Goal: Information Seeking & Learning: Learn about a topic

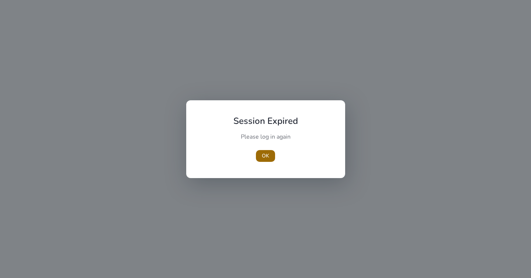
click at [264, 157] on span "OK" at bounding box center [265, 156] width 7 height 8
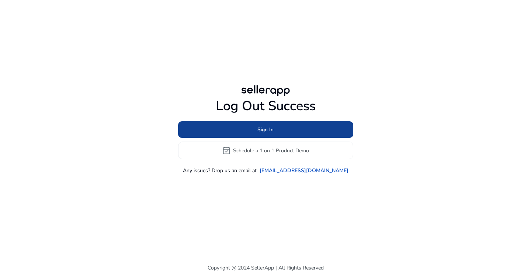
click at [281, 130] on span at bounding box center [265, 130] width 175 height 18
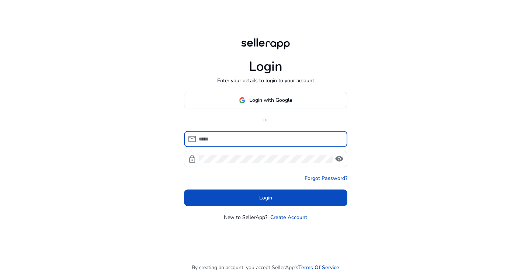
click at [274, 137] on input at bounding box center [270, 139] width 143 height 8
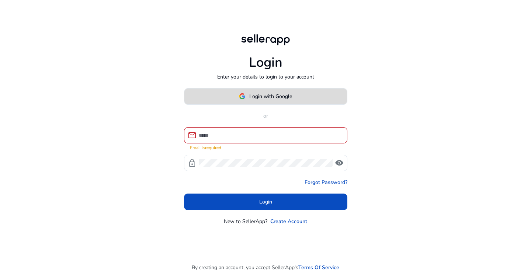
click at [274, 99] on span "Login with Google" at bounding box center [270, 97] width 43 height 8
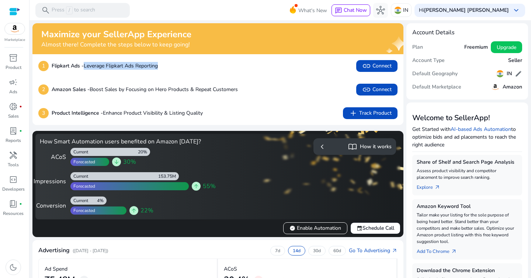
drag, startPoint x: 84, startPoint y: 65, endPoint x: 191, endPoint y: 69, distance: 107.5
click at [191, 69] on div "1 Flipkart Ads - Leverage Flipkart Ads Reporting link Connect" at bounding box center [217, 66] width 359 height 12
drag, startPoint x: 90, startPoint y: 90, endPoint x: 197, endPoint y: 92, distance: 107.1
click at [196, 92] on p "Amazon Sales - Boost Sales by Focusing on Hero Products & Repeat Customers" at bounding box center [145, 90] width 186 height 8
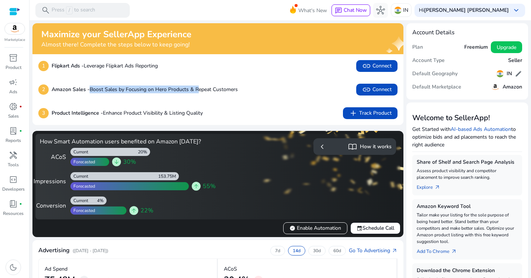
click at [197, 92] on p "Amazon Sales - Boost Sales by Focusing on Hero Products & Repeat Customers" at bounding box center [145, 90] width 186 height 8
click at [374, 90] on span "link Connect" at bounding box center [377, 89] width 30 height 9
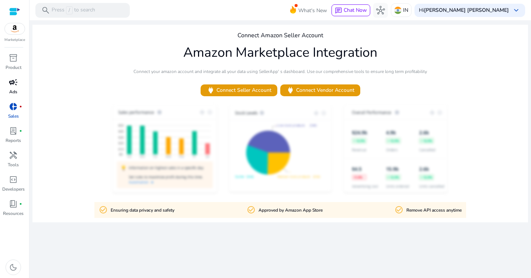
click at [16, 83] on span "campaign" at bounding box center [13, 82] width 9 height 9
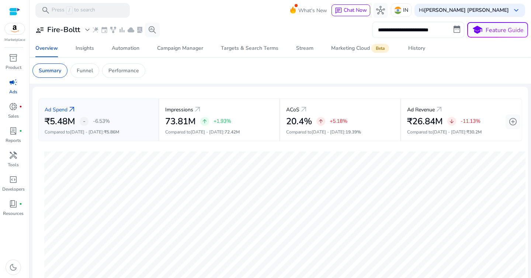
click at [402, 34] on input "**********" at bounding box center [418, 30] width 92 height 16
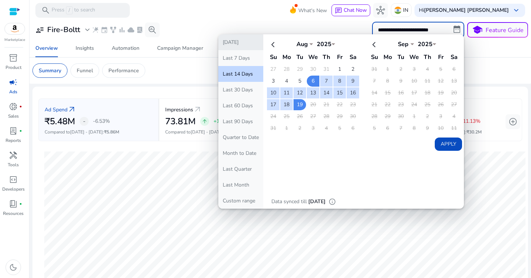
click at [244, 42] on button "[DATE]" at bounding box center [240, 42] width 45 height 16
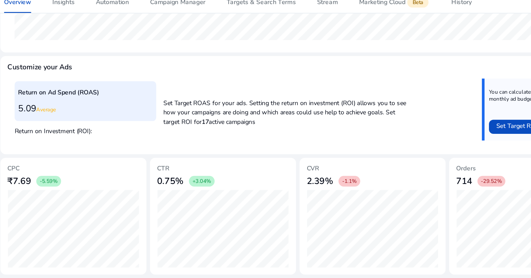
drag, startPoint x: 287, startPoint y: 199, endPoint x: 313, endPoint y: 198, distance: 25.9
click at [313, 198] on div "2.39% -1.1%" at bounding box center [343, 197] width 110 height 15
click at [306, 198] on h3 "2.39%" at bounding box center [299, 197] width 22 height 9
drag, startPoint x: 286, startPoint y: 196, endPoint x: 309, endPoint y: 196, distance: 22.5
click at [309, 196] on div "2.39% -1.1%" at bounding box center [343, 197] width 110 height 15
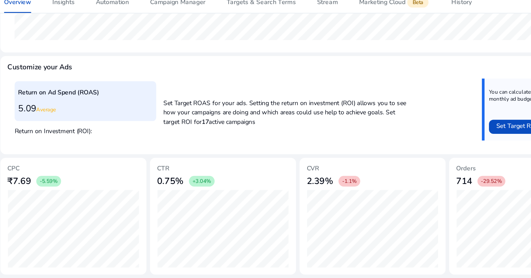
click at [309, 196] on div "2.39% -1.1%" at bounding box center [343, 197] width 110 height 15
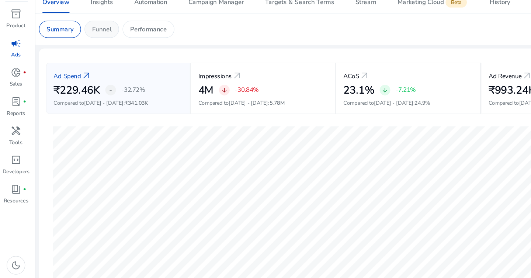
click at [83, 72] on p "Funnel" at bounding box center [85, 71] width 16 height 8
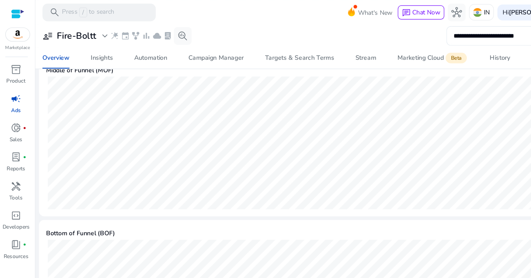
scroll to position [361, 0]
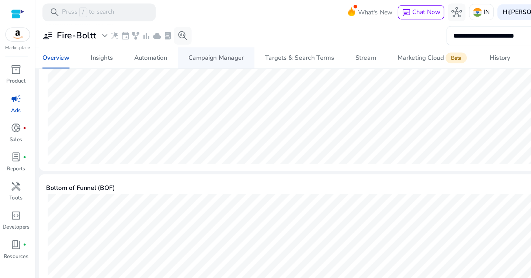
click at [183, 47] on div "Campaign Manager" at bounding box center [180, 48] width 46 height 5
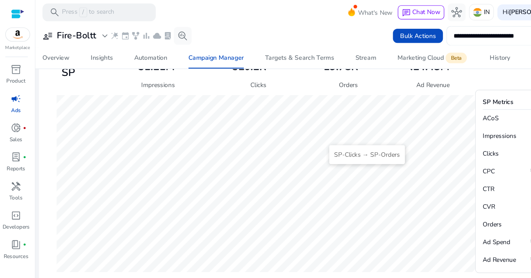
scroll to position [298, 0]
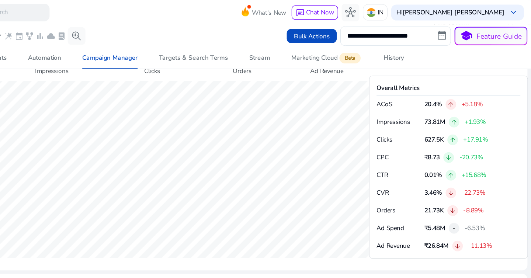
drag, startPoint x: 476, startPoint y: 102, endPoint x: 502, endPoint y: 102, distance: 25.8
click at [502, 102] on div "Impressions 73.81M arrow_upward +1.93%" at bounding box center [463, 101] width 120 height 9
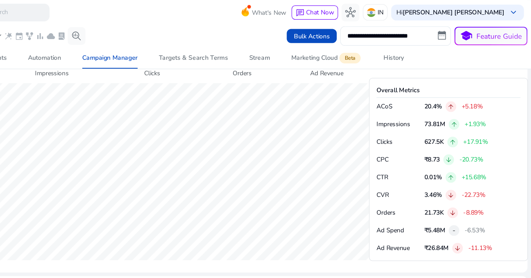
drag, startPoint x: 475, startPoint y: 89, endPoint x: 503, endPoint y: 89, distance: 27.3
click at [503, 89] on div "ACoS 20.4% arrow_upward +5.18%" at bounding box center [463, 89] width 120 height 9
drag, startPoint x: 474, startPoint y: 133, endPoint x: 506, endPoint y: 133, distance: 32.5
click at [506, 133] on div "CPC ₹8.73 arrow_downward -20.73%" at bounding box center [463, 133] width 120 height 9
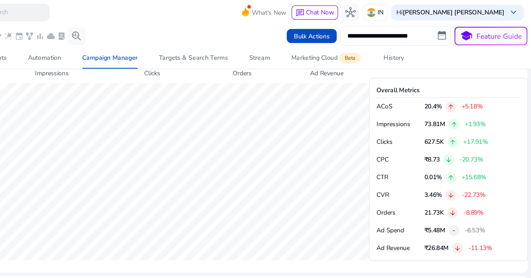
click at [506, 133] on div "CPC ₹8.73 arrow_downward -20.73%" at bounding box center [463, 133] width 120 height 9
drag, startPoint x: 475, startPoint y: 149, endPoint x: 492, endPoint y: 149, distance: 17.7
click at [486, 149] on p "+15.68%" at bounding box center [484, 147] width 21 height 5
click at [492, 149] on p "+15.68%" at bounding box center [484, 147] width 21 height 5
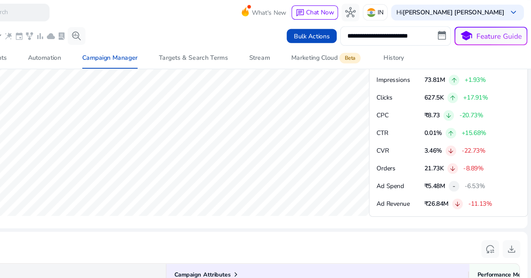
scroll to position [340, 0]
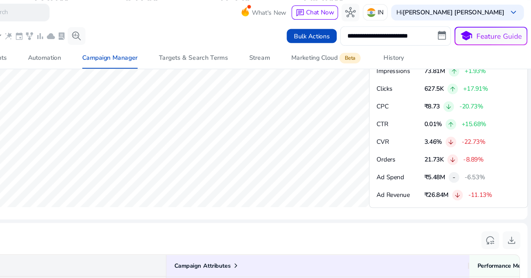
drag, startPoint x: 482, startPoint y: 162, endPoint x: 507, endPoint y: 162, distance: 25.8
click at [507, 162] on div "Ad Revenue ₹26.84M arrow_downward -11.13%" at bounding box center [463, 162] width 120 height 9
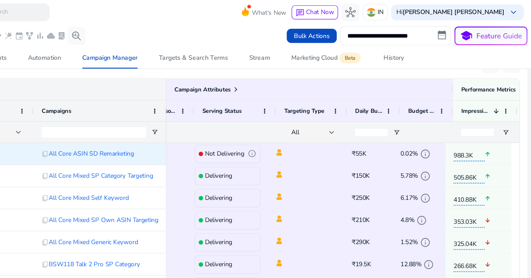
scroll to position [0, 20]
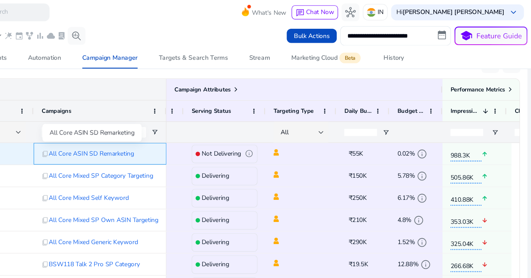
click at [183, 130] on span "All Core ASIN SD Remarketing" at bounding box center [164, 128] width 71 height 15
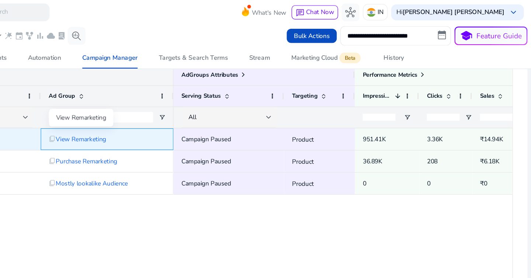
click at [164, 116] on span "View Remarketing" at bounding box center [156, 116] width 42 height 15
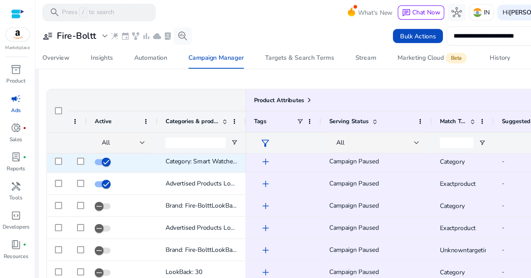
scroll to position [21, 0]
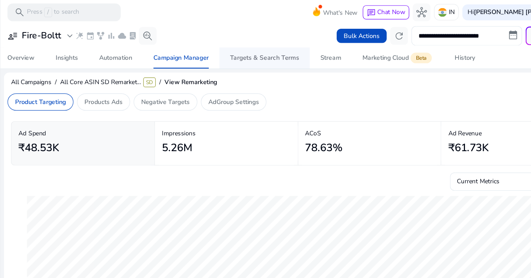
click at [254, 49] on div "Targets & Search Terms" at bounding box center [250, 48] width 58 height 5
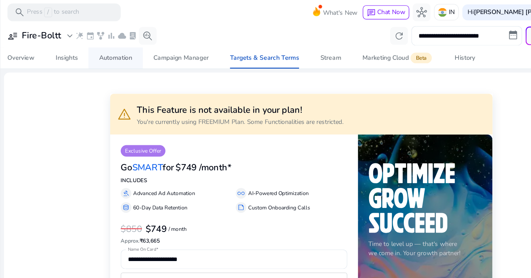
click at [127, 51] on div "Automation" at bounding box center [126, 48] width 28 height 5
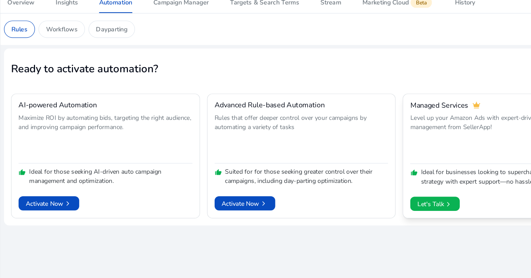
click at [424, 161] on p "Level up your Amazon Ads with expert-driven, full-funnel management from Seller…" at bounding box center [443, 161] width 145 height 40
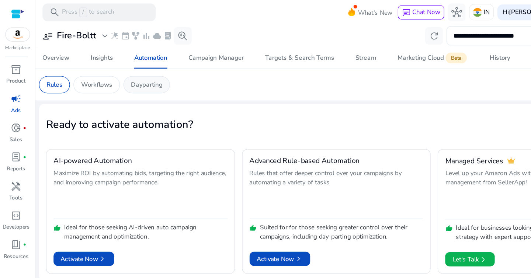
click at [128, 73] on p "Dayparting" at bounding box center [122, 71] width 26 height 8
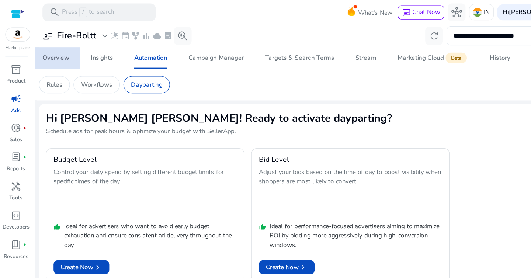
click at [55, 47] on div "Overview" at bounding box center [46, 48] width 23 height 5
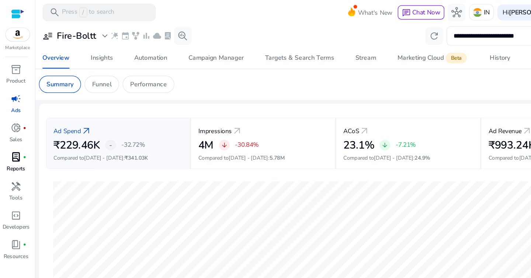
click at [13, 135] on span "lab_profile" at bounding box center [13, 131] width 9 height 9
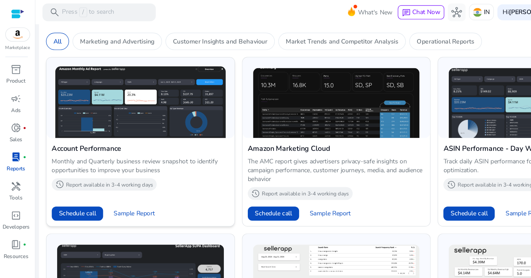
click at [103, 156] on p "Report available in 3-4 working days" at bounding box center [91, 154] width 73 height 6
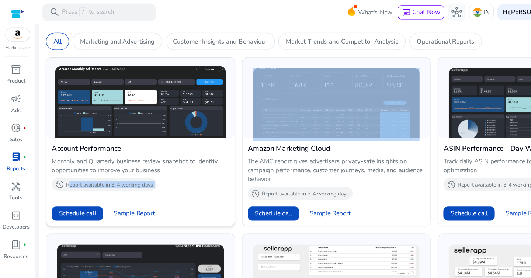
click at [103, 156] on p "Report available in 3-4 working days" at bounding box center [91, 154] width 73 height 6
click at [106, 155] on p "Report available in 3-4 working days" at bounding box center [91, 154] width 73 height 6
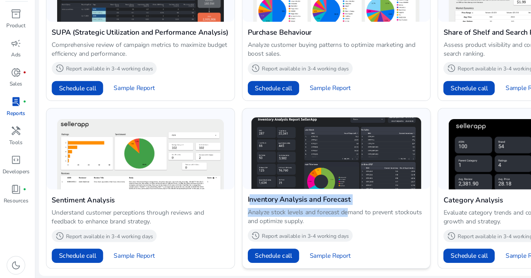
drag, startPoint x: 204, startPoint y: 212, endPoint x: 297, endPoint y: 224, distance: 93.8
click at [297, 224] on div "Inventory Analysis and Forecast Analyze stock levels and forecast demand to pre…" at bounding box center [280, 237] width 157 height 66
click at [297, 224] on p "Analyze stock levels and forecast demand to prevent stockouts and optimize supp…" at bounding box center [281, 227] width 148 height 15
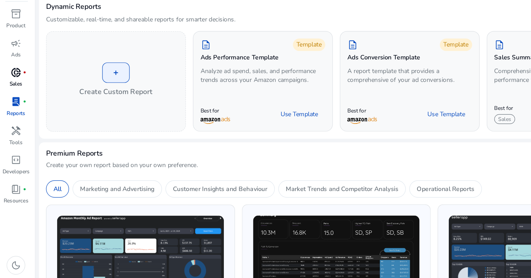
click at [14, 109] on span "donut_small" at bounding box center [13, 106] width 9 height 9
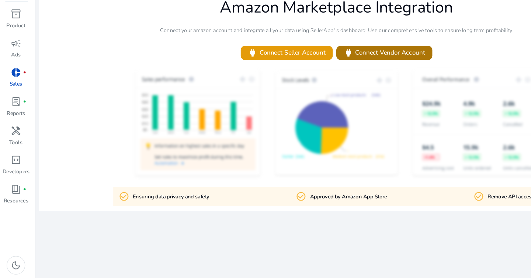
click at [322, 89] on span "power Connect Vendor Account" at bounding box center [320, 90] width 68 height 8
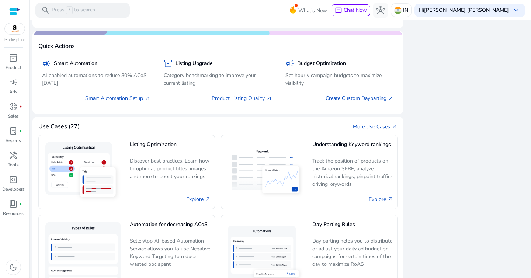
scroll to position [474, 0]
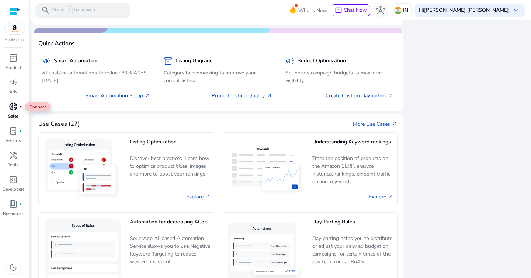
click at [13, 107] on span "donut_small" at bounding box center [13, 106] width 9 height 9
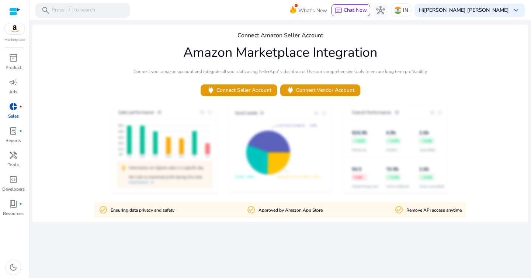
click at [407, 211] on p "Remove API access anytime" at bounding box center [434, 210] width 55 height 7
click at [417, 221] on div "Connect Amazon Seller Account Amazon Marketplace Integration Connect your amazo…" at bounding box center [280, 124] width 496 height 198
click at [295, 212] on p "Approved by Amazon App Store" at bounding box center [291, 210] width 64 height 7
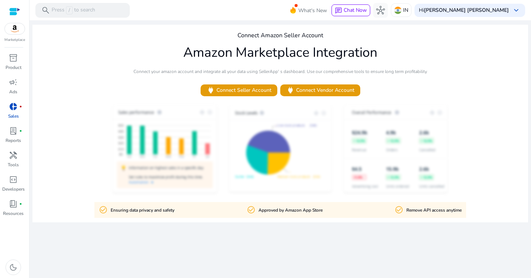
click at [295, 212] on p "Approved by Amazon App Store" at bounding box center [291, 210] width 64 height 7
click at [300, 229] on div "We are getting things ready for you... Connect Amazon Seller Account Amazon Mar…" at bounding box center [280, 149] width 496 height 258
click at [153, 214] on p "Ensuring data privacy and safety" at bounding box center [143, 210] width 64 height 7
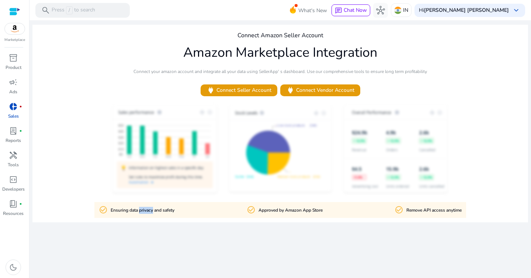
click at [153, 214] on p "Ensuring data privacy and safety" at bounding box center [143, 210] width 64 height 7
click at [185, 226] on div "We are getting things ready for you... Connect Amazon Seller Account Amazon Mar…" at bounding box center [280, 149] width 496 height 258
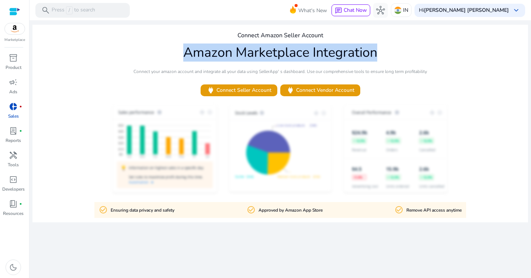
drag, startPoint x: 182, startPoint y: 52, endPoint x: 388, endPoint y: 51, distance: 205.9
click at [388, 51] on div "Connect Amazon Seller Account Amazon Marketplace Integration Connect your amazo…" at bounding box center [280, 124] width 496 height 198
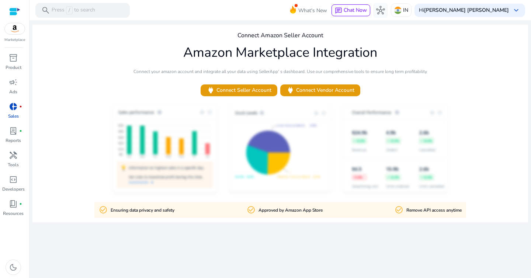
click at [338, 33] on div "Connect Amazon Seller Account Amazon Marketplace Integration Connect your amazo…" at bounding box center [280, 124] width 496 height 198
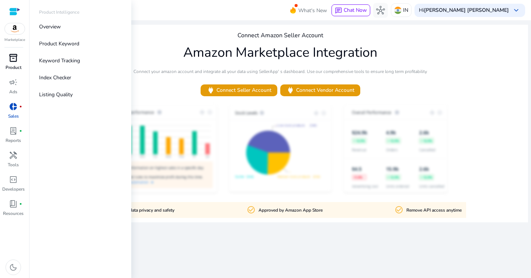
click at [14, 61] on span "inventory_2" at bounding box center [13, 58] width 9 height 9
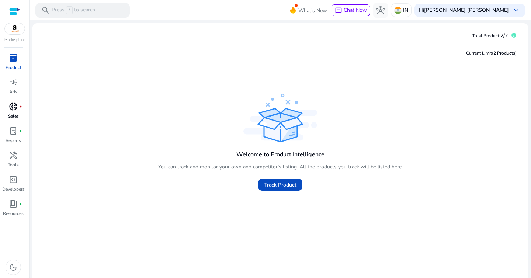
click at [235, 96] on div "Welcome to Product Intelligence You can track and monitor your own and competit…" at bounding box center [280, 143] width 484 height 103
click at [288, 186] on span "Track Product" at bounding box center [280, 185] width 32 height 8
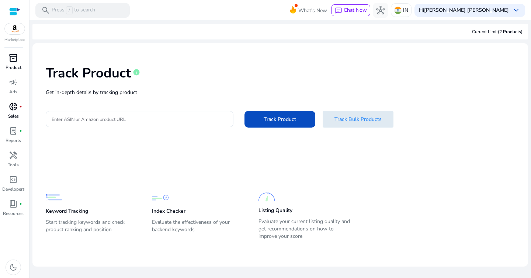
click at [354, 117] on span "Track Bulk Products" at bounding box center [358, 120] width 47 height 8
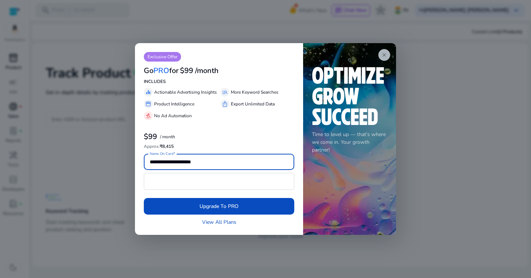
click at [383, 55] on span "close" at bounding box center [385, 55] width 6 height 6
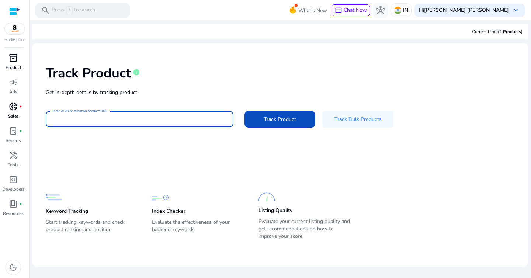
click at [179, 122] on input "Enter ASIN or Amazon product URL" at bounding box center [140, 119] width 176 height 8
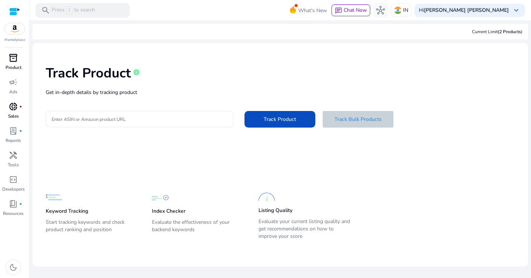
click at [352, 114] on span at bounding box center [358, 119] width 71 height 18
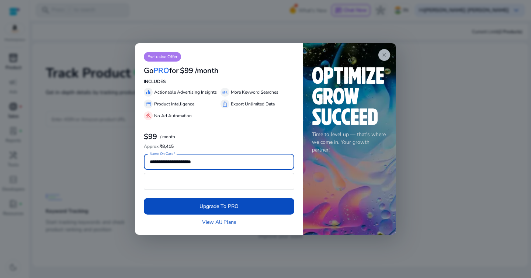
click at [388, 57] on app-icon "close" at bounding box center [385, 55] width 12 height 12
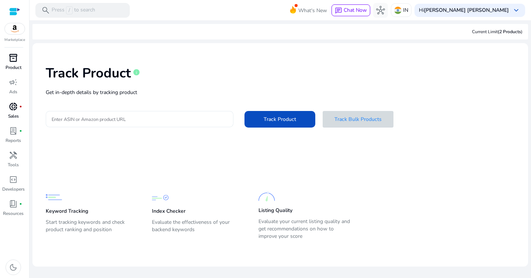
click at [186, 124] on div at bounding box center [140, 119] width 176 height 16
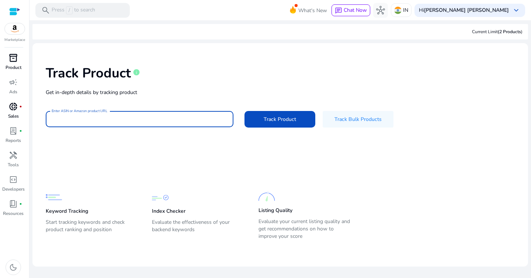
paste input "**********"
type input "**********"
click at [269, 119] on span "Track Product" at bounding box center [280, 120] width 32 height 8
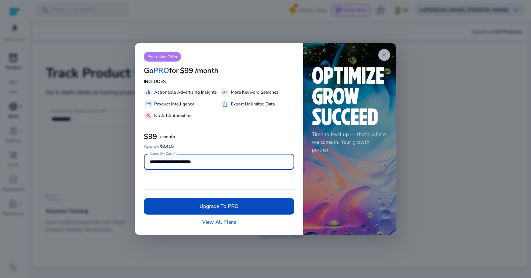
click at [384, 56] on span "close" at bounding box center [385, 55] width 6 height 6
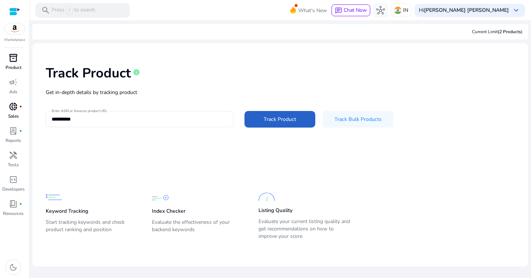
click at [242, 154] on mat-card-content "**********" at bounding box center [280, 155] width 496 height 224
click at [17, 106] on div "donut_small fiber_manual_record" at bounding box center [13, 107] width 21 height 12
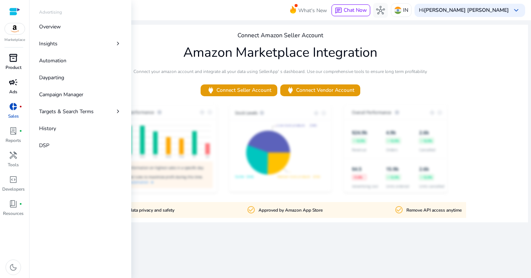
click at [16, 82] on span "campaign" at bounding box center [13, 82] width 9 height 9
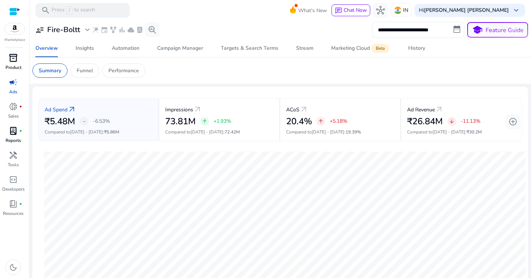
click at [17, 132] on span "lab_profile" at bounding box center [13, 131] width 9 height 9
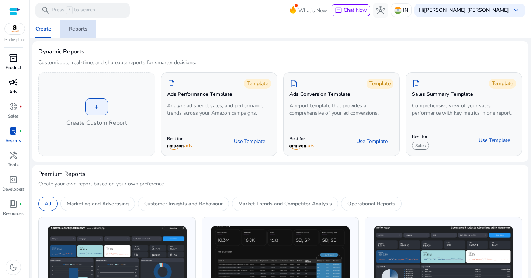
click at [79, 27] on div "Reports" at bounding box center [78, 29] width 18 height 5
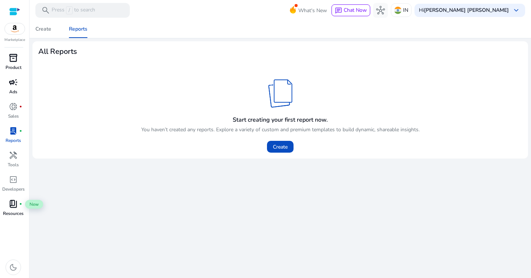
click at [16, 207] on span "book_4" at bounding box center [13, 204] width 9 height 9
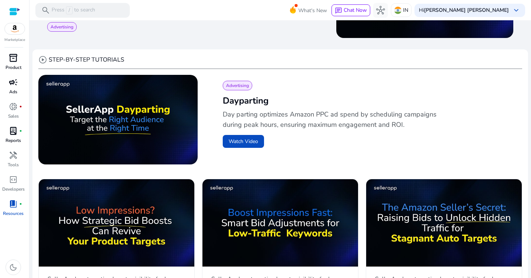
scroll to position [202, 0]
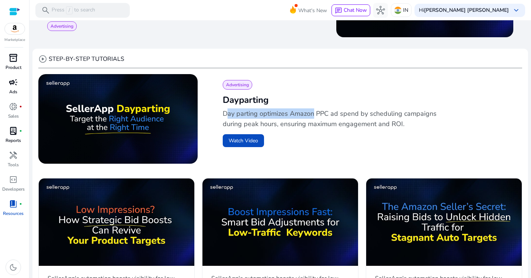
drag, startPoint x: 220, startPoint y: 113, endPoint x: 316, endPoint y: 121, distance: 95.9
click at [311, 118] on div "Advertising Dayparting Day parting optimizes Amazon PPC ad spend by scheduling …" at bounding box center [367, 120] width 300 height 92
click at [316, 121] on p "Day parting optimizes Amazon PPC ad spend by scheduling campaigns during peak h…" at bounding box center [338, 119] width 230 height 21
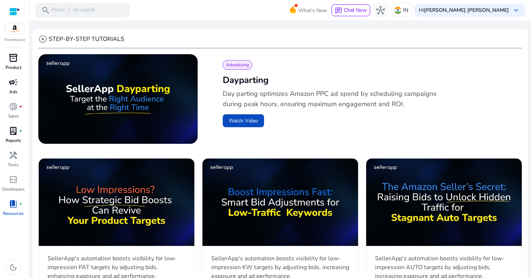
scroll to position [224, 0]
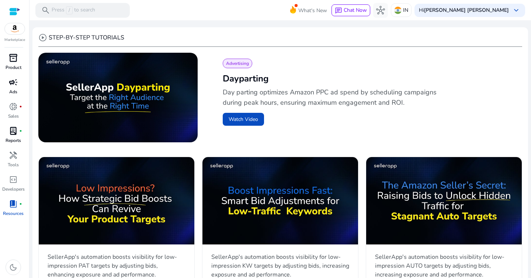
click at [346, 94] on p "Day parting optimizes Amazon PPC ad spend by scheduling campaigns during peak h…" at bounding box center [338, 97] width 230 height 21
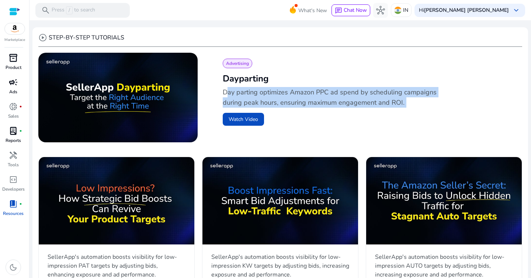
click at [362, 101] on p "Day parting optimizes Amazon PPC ad spend by scheduling campaigns during peak h…" at bounding box center [338, 97] width 230 height 21
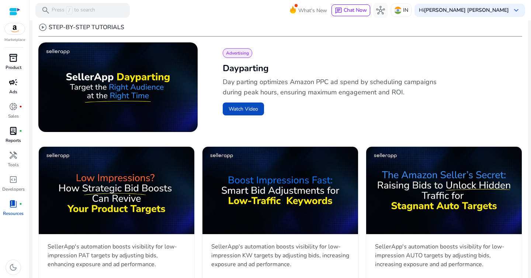
scroll to position [235, 0]
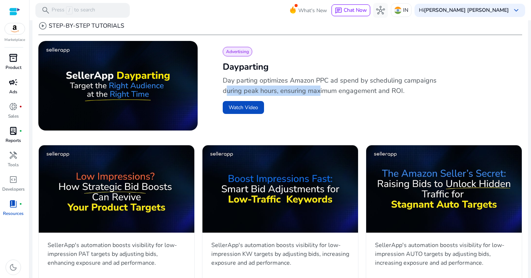
drag, startPoint x: 223, startPoint y: 92, endPoint x: 341, endPoint y: 90, distance: 118.5
click at [340, 90] on p "Day parting optimizes Amazon PPC ad spend by scheduling campaigns during peak h…" at bounding box center [338, 85] width 230 height 21
click at [341, 90] on p "Day parting optimizes Amazon PPC ad spend by scheduling campaigns during peak h…" at bounding box center [338, 85] width 230 height 21
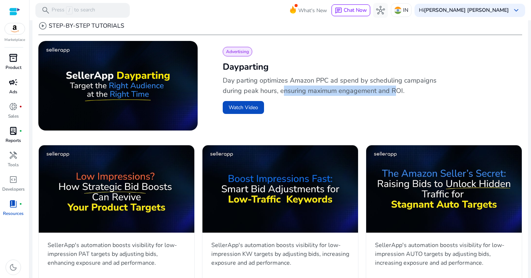
drag, startPoint x: 279, startPoint y: 92, endPoint x: 397, endPoint y: 95, distance: 117.8
click at [396, 95] on p "Day parting optimizes Amazon PPC ad spend by scheduling campaigns during peak h…" at bounding box center [338, 85] width 230 height 21
click at [397, 95] on p "Day parting optimizes Amazon PPC ad spend by scheduling campaigns during peak h…" at bounding box center [338, 85] width 230 height 21
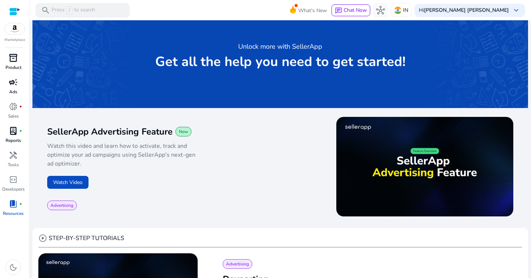
scroll to position [0, 0]
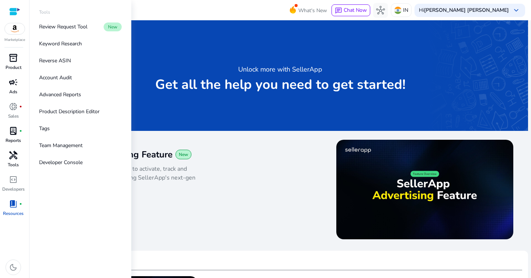
click at [17, 154] on span "handyman" at bounding box center [13, 155] width 9 height 9
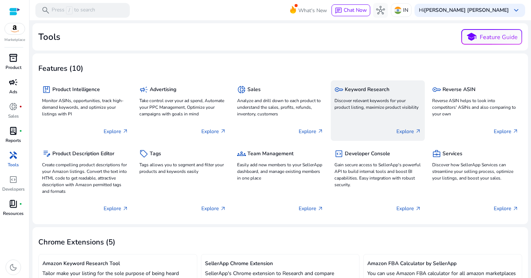
click at [367, 97] on div "key Keyword Research Discover relevant keywords for your product listing, maxim…" at bounding box center [378, 98] width 86 height 28
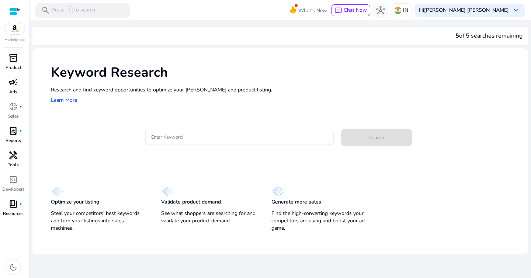
click at [255, 140] on input "Enter Keyword" at bounding box center [239, 137] width 177 height 8
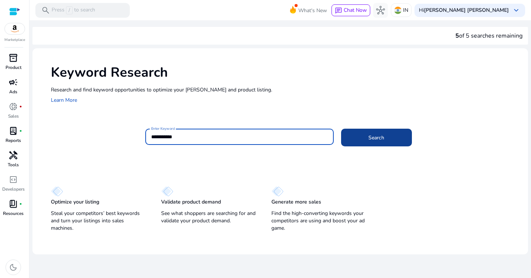
type input "**********"
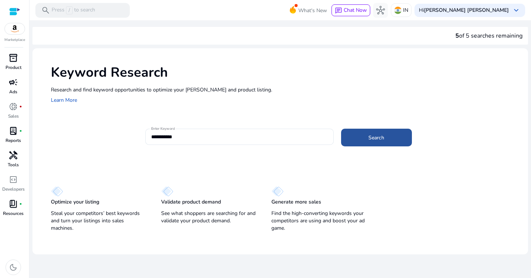
click at [393, 141] on span at bounding box center [376, 138] width 71 height 18
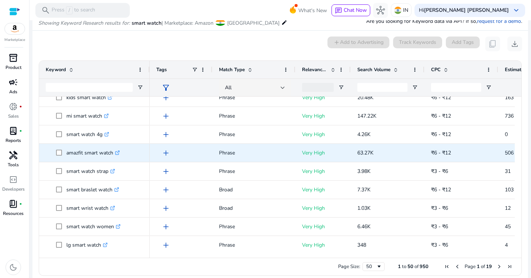
scroll to position [69, 0]
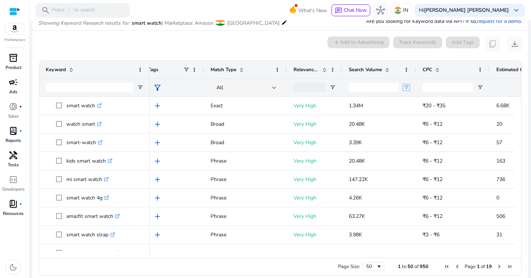
click at [407, 86] on span "Open Filter Menu" at bounding box center [407, 88] width 6 height 6
click at [425, 102] on div "Equals" at bounding box center [433, 102] width 45 height 6
click at [421, 115] on input "Filter Value" at bounding box center [435, 113] width 57 height 9
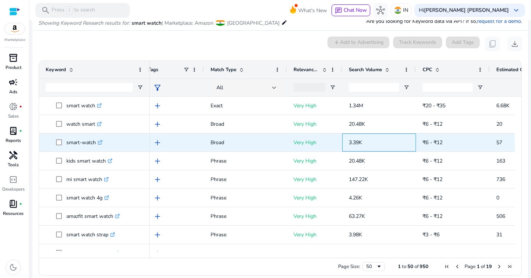
click at [384, 143] on p "3.39K" at bounding box center [379, 142] width 61 height 15
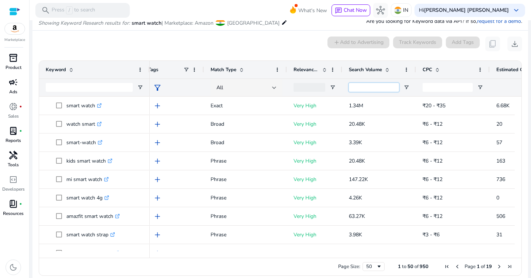
click at [376, 86] on input "Search Volume Filter Input" at bounding box center [374, 87] width 50 height 9
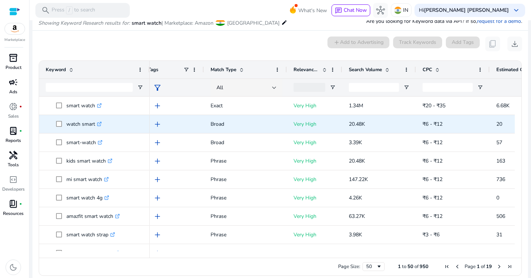
click at [392, 127] on p "20.48K" at bounding box center [379, 124] width 61 height 15
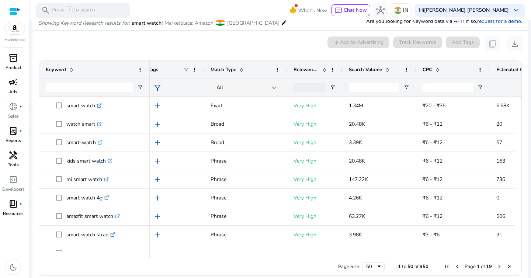
click at [388, 69] on span at bounding box center [388, 70] width 6 height 6
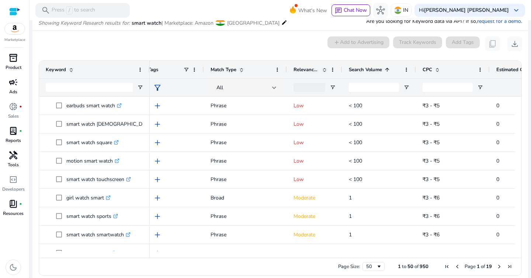
click at [388, 69] on span at bounding box center [388, 70] width 6 height 6
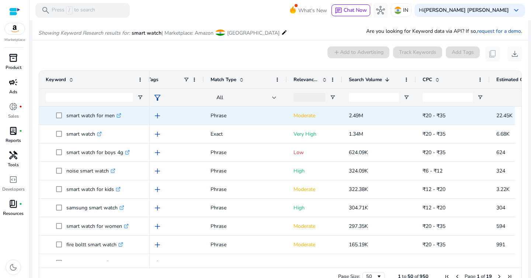
click at [367, 117] on p "2.49M" at bounding box center [379, 115] width 61 height 15
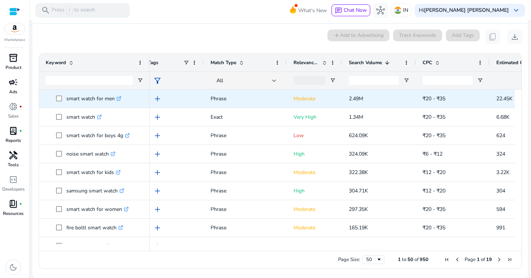
click at [159, 99] on span "add" at bounding box center [157, 98] width 9 height 9
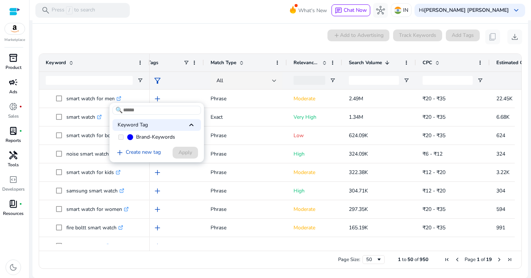
click at [167, 125] on div "Keyword Tag keyboard_arrow_up" at bounding box center [157, 125] width 89 height 12
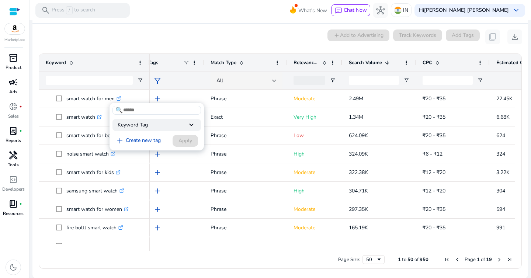
click at [167, 125] on div "Keyword Tag keyboard_arrow_down" at bounding box center [157, 125] width 89 height 12
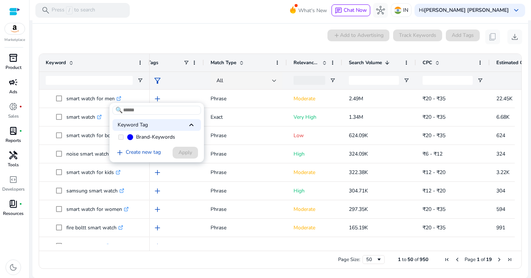
click at [153, 140] on span "Brand-Keywords" at bounding box center [155, 137] width 39 height 7
click at [172, 119] on div "🔍 Keyword Tag keyboard_arrow_up Brand-Keywords add Create new tag Apply" at bounding box center [157, 132] width 94 height 59
click at [242, 104] on div at bounding box center [265, 139] width 531 height 278
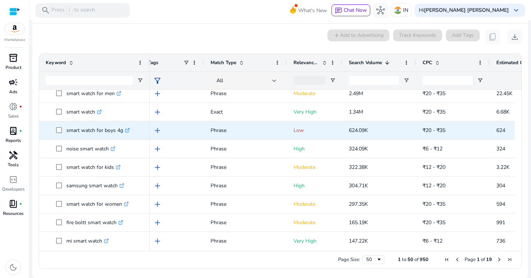
click at [295, 131] on p "Low" at bounding box center [315, 130] width 42 height 15
click at [282, 131] on div "Phrase" at bounding box center [245, 130] width 83 height 18
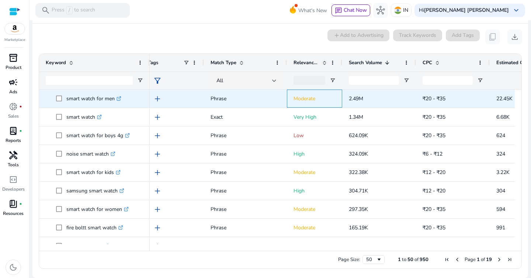
drag, startPoint x: 289, startPoint y: 100, endPoint x: 312, endPoint y: 100, distance: 23.6
click at [309, 100] on div "Moderate" at bounding box center [314, 99] width 55 height 18
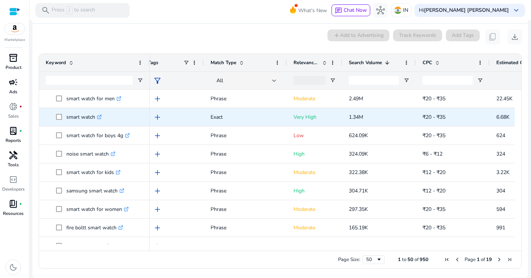
click at [304, 123] on p "Very High" at bounding box center [315, 117] width 42 height 15
drag, startPoint x: 286, startPoint y: 121, endPoint x: 319, endPoint y: 118, distance: 33.3
click at [319, 118] on div "add Exact Very High 1.34M ₹20 - ₹35 6.68K 0.50%" at bounding box center [389, 117] width 496 height 18
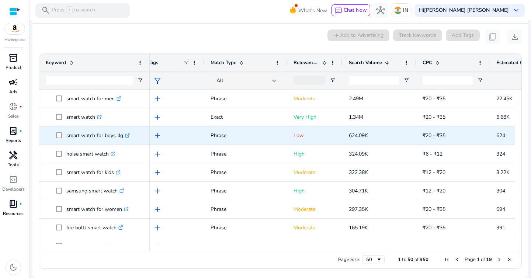
click at [322, 138] on p "Low" at bounding box center [315, 135] width 42 height 15
click at [310, 139] on p "Low" at bounding box center [315, 135] width 42 height 15
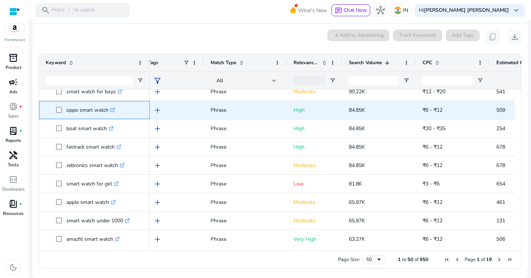
drag, startPoint x: 63, startPoint y: 109, endPoint x: 108, endPoint y: 110, distance: 44.7
click at [108, 110] on span "oppo smart watch .st0{fill:#2c8af8}" at bounding box center [99, 110] width 87 height 15
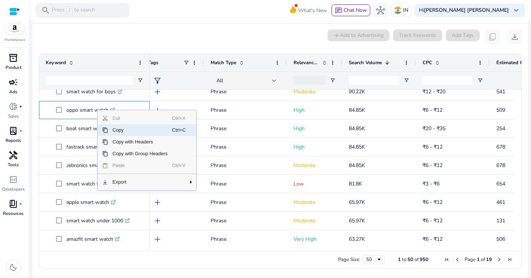
click at [125, 130] on span "Copy" at bounding box center [140, 130] width 64 height 12
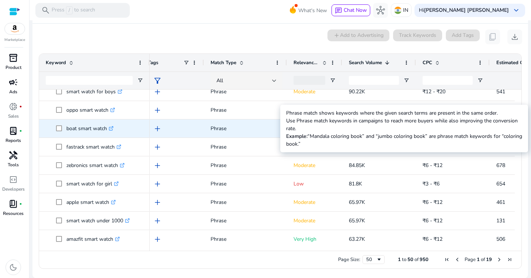
click at [215, 128] on p "Phrase" at bounding box center [246, 128] width 70 height 15
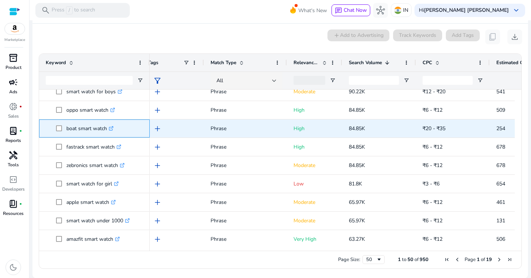
drag, startPoint x: 65, startPoint y: 128, endPoint x: 107, endPoint y: 130, distance: 41.7
click at [107, 130] on span "boat smart watch .st0{fill:#2c8af8}" at bounding box center [99, 128] width 87 height 15
copy span "boat smart watch"
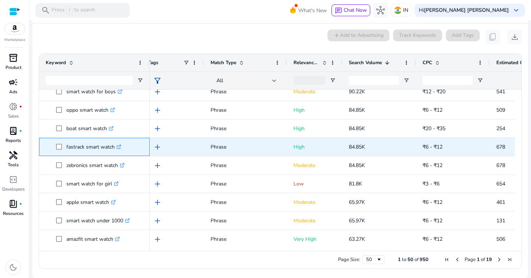
drag, startPoint x: 64, startPoint y: 147, endPoint x: 115, endPoint y: 147, distance: 50.6
click at [115, 147] on span "fastrack smart watch .st0{fill:#2c8af8}" at bounding box center [99, 147] width 87 height 15
copy span "fastrack smart watch"
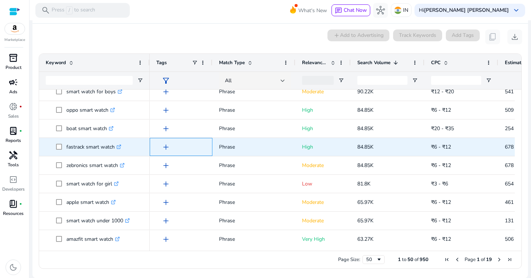
scroll to position [226, 0]
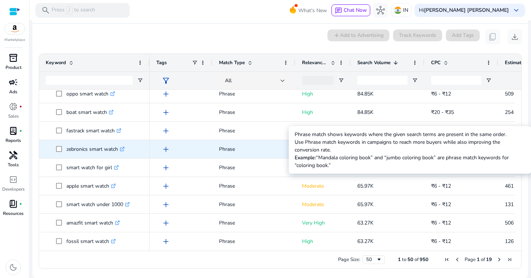
click at [248, 150] on p "Phrase" at bounding box center [254, 149] width 70 height 15
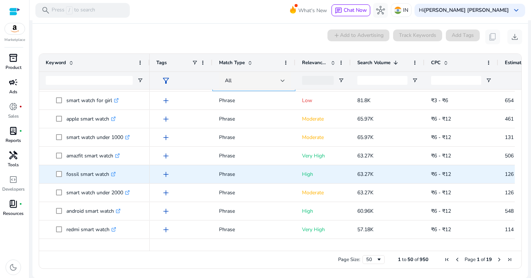
scroll to position [305, 0]
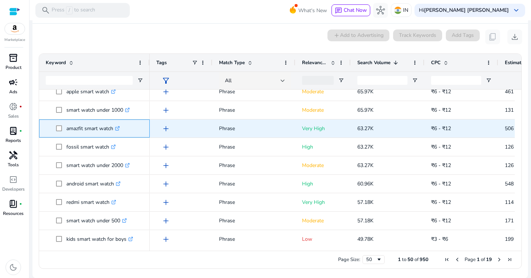
drag, startPoint x: 64, startPoint y: 129, endPoint x: 113, endPoint y: 128, distance: 48.7
click at [113, 128] on span "amazfit smart watch .st0{fill:#2c8af8}" at bounding box center [99, 128] width 87 height 15
copy span "amazfit smart watch"
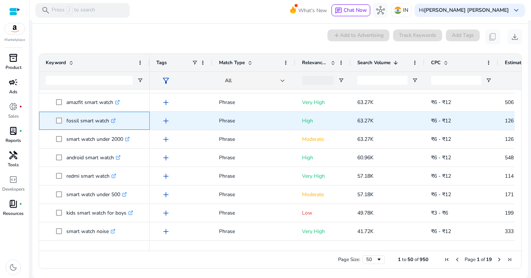
drag, startPoint x: 64, startPoint y: 121, endPoint x: 109, endPoint y: 122, distance: 44.7
click at [109, 122] on span "fossil smart watch .st0{fill:#2c8af8}" at bounding box center [99, 120] width 87 height 15
copy span "fossil smart watch"
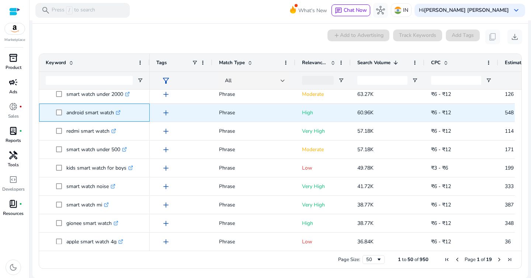
drag, startPoint x: 65, startPoint y: 112, endPoint x: 113, endPoint y: 113, distance: 48.0
click at [113, 113] on span "android smart watch .st0{fill:#2c8af8}" at bounding box center [99, 112] width 87 height 15
copy span "android smart watch"
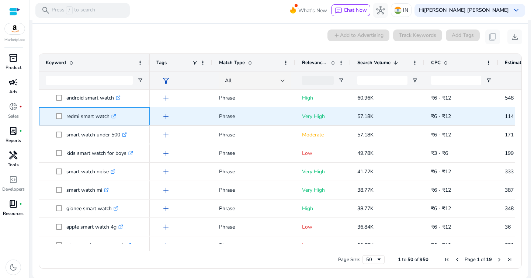
drag, startPoint x: 65, startPoint y: 117, endPoint x: 110, endPoint y: 118, distance: 44.3
click at [110, 118] on span "redmi smart watch .st0{fill:#2c8af8}" at bounding box center [99, 116] width 87 height 15
copy span "redmi smart watch"
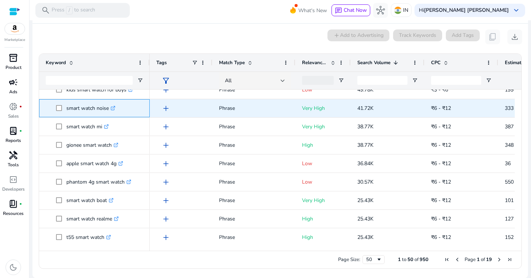
drag, startPoint x: 63, startPoint y: 109, endPoint x: 108, endPoint y: 109, distance: 44.7
click at [108, 109] on span "smart watch noise .st0{fill:#2c8af8}" at bounding box center [99, 108] width 87 height 15
copy span "smart watch noise"
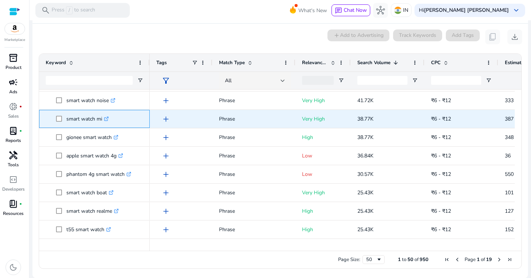
drag, startPoint x: 66, startPoint y: 120, endPoint x: 92, endPoint y: 120, distance: 25.5
click at [90, 120] on p "smart watch mi .st0{fill:#2c8af8}" at bounding box center [87, 118] width 42 height 15
drag, startPoint x: 65, startPoint y: 122, endPoint x: 101, endPoint y: 122, distance: 35.4
click at [101, 122] on span "smart watch mi .st0{fill:#2c8af8}" at bounding box center [99, 118] width 87 height 15
click at [89, 123] on p "smart watch mi .st0{fill:#2c8af8}" at bounding box center [87, 118] width 42 height 15
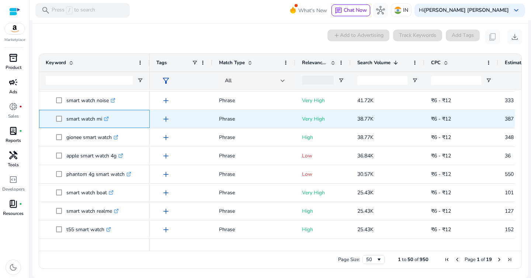
drag, startPoint x: 64, startPoint y: 118, endPoint x: 106, endPoint y: 119, distance: 42.1
click at [106, 119] on span "smart watch mi .st0{fill:#2c8af8}" at bounding box center [99, 118] width 87 height 15
copy span "smart watch mi"
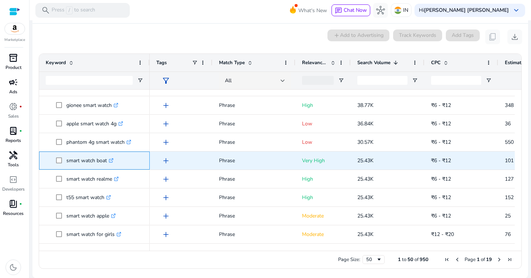
drag, startPoint x: 66, startPoint y: 162, endPoint x: 108, endPoint y: 162, distance: 41.7
click at [108, 162] on span "smart watch boat .st0{fill:#2c8af8}" at bounding box center [99, 160] width 87 height 15
copy span "smart watch boat"
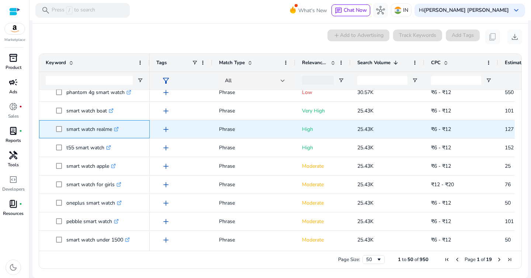
drag, startPoint x: 64, startPoint y: 128, endPoint x: 112, endPoint y: 128, distance: 48.0
click at [112, 128] on span "smart watch realme .st0{fill:#2c8af8}" at bounding box center [99, 129] width 87 height 15
copy span "smart watch realme"
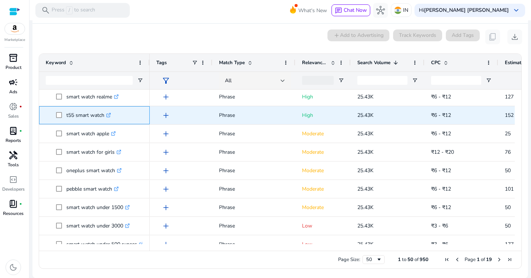
drag, startPoint x: 65, startPoint y: 115, endPoint x: 104, endPoint y: 117, distance: 39.9
click at [104, 117] on span "t55 smart watch .st0{fill:#2c8af8}" at bounding box center [99, 115] width 87 height 15
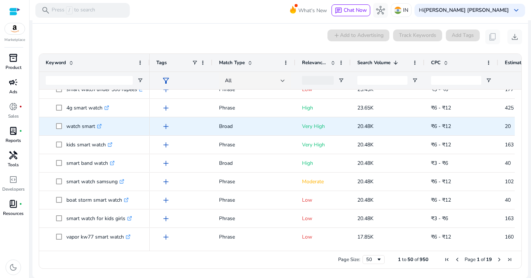
drag, startPoint x: 64, startPoint y: 126, endPoint x: 87, endPoint y: 126, distance: 22.5
click at [77, 126] on span "watch smart .st0{fill:#2c8af8}" at bounding box center [99, 126] width 87 height 15
click at [78, 129] on p "watch smart .st0{fill:#2c8af8}" at bounding box center [83, 126] width 35 height 15
drag, startPoint x: 66, startPoint y: 128, endPoint x: 97, endPoint y: 128, distance: 31.4
click at [97, 128] on span "watch smart .st0{fill:#2c8af8}" at bounding box center [99, 126] width 87 height 15
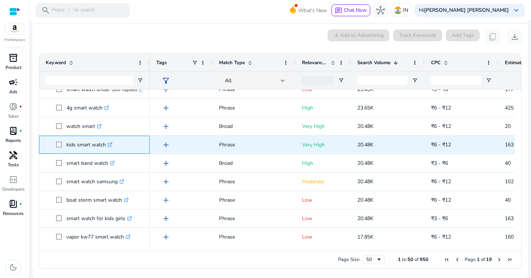
drag, startPoint x: 63, startPoint y: 145, endPoint x: 105, endPoint y: 145, distance: 41.7
click at [105, 145] on span "kids smart watch .st0{fill:#2c8af8}" at bounding box center [99, 144] width 87 height 15
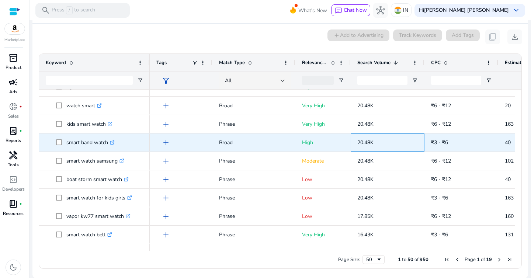
click at [366, 138] on p "20.48K" at bounding box center [388, 142] width 61 height 15
drag, startPoint x: 65, startPoint y: 144, endPoint x: 108, endPoint y: 144, distance: 42.8
click at [108, 144] on span "smart band watch .st0{fill:#2c8af8}" at bounding box center [99, 142] width 87 height 15
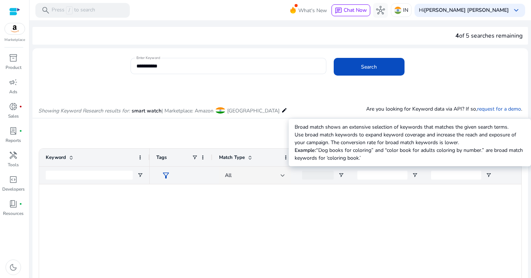
scroll to position [768, 0]
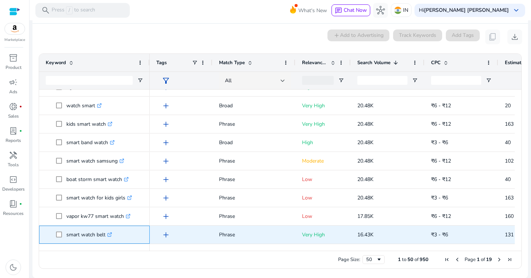
drag, startPoint x: 106, startPoint y: 235, endPoint x: 65, endPoint y: 237, distance: 41.0
click at [65, 237] on span "smart watch belt .st0{fill:#2c8af8}" at bounding box center [99, 234] width 87 height 15
copy span "smart watch belt"
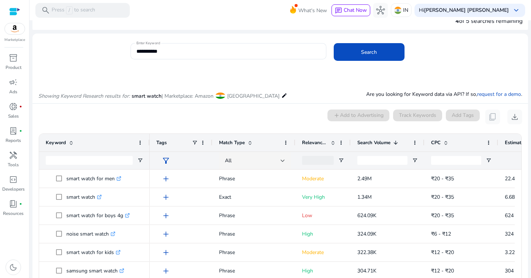
scroll to position [0, 0]
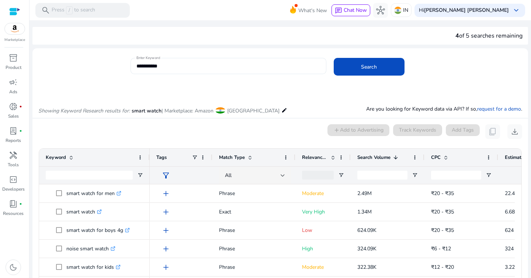
click at [198, 64] on input "**********" at bounding box center [229, 66] width 184 height 8
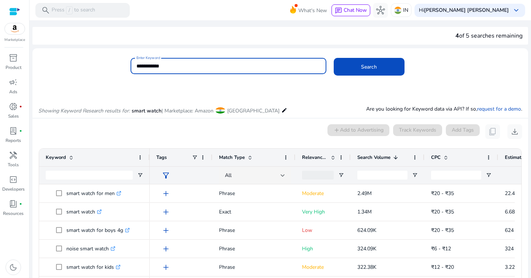
click at [334, 58] on button "Search" at bounding box center [369, 67] width 71 height 18
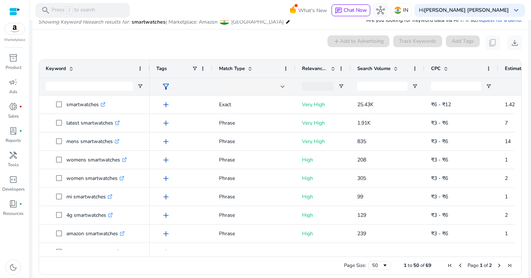
scroll to position [95, 0]
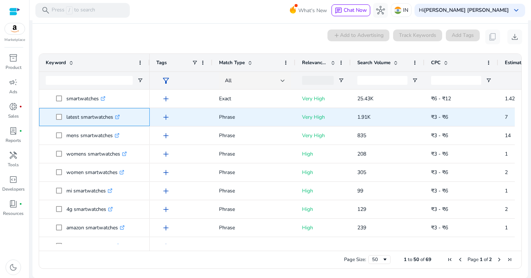
drag, startPoint x: 66, startPoint y: 118, endPoint x: 113, endPoint y: 118, distance: 47.2
click at [113, 118] on span "latest smartwatches .st0{fill:#2c8af8}" at bounding box center [99, 117] width 87 height 15
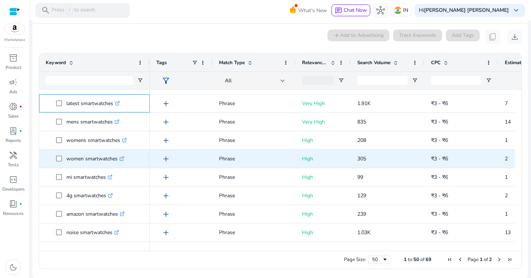
scroll to position [14, 0]
copy span "latest smartwatches"
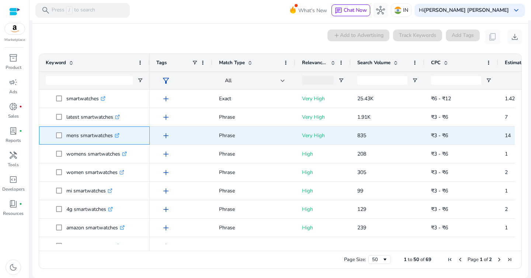
drag, startPoint x: 63, startPoint y: 134, endPoint x: 113, endPoint y: 137, distance: 50.0
click at [113, 137] on span "mens smartwatches .st0{fill:#2c8af8}" at bounding box center [99, 135] width 87 height 15
copy span "mens smartwatches"
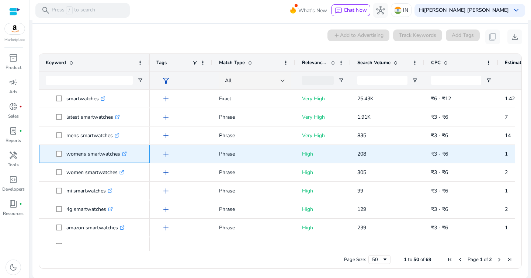
drag, startPoint x: 65, startPoint y: 154, endPoint x: 120, endPoint y: 156, distance: 55.0
click at [120, 156] on span "womens smartwatches .st0{fill:#2c8af8}" at bounding box center [99, 154] width 87 height 15
copy span "womens smartwatches"
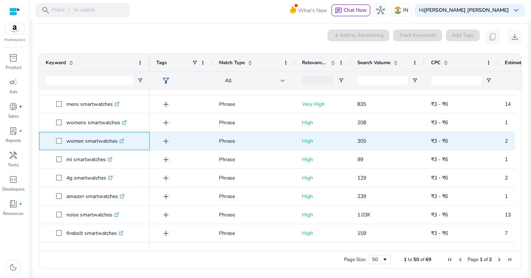
drag, startPoint x: 65, startPoint y: 142, endPoint x: 119, endPoint y: 144, distance: 54.3
click at [119, 144] on span "women smartwatches .st0{fill:#2c8af8}" at bounding box center [99, 141] width 87 height 15
copy span "women smartwatches"
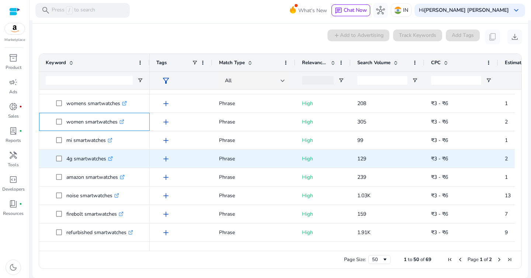
scroll to position [52, 0]
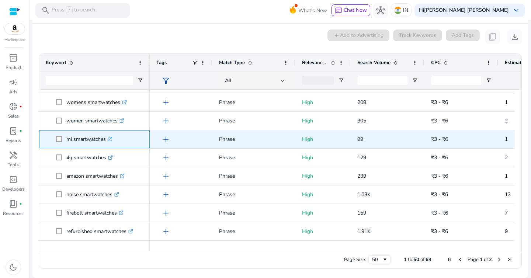
drag, startPoint x: 63, startPoint y: 138, endPoint x: 107, endPoint y: 139, distance: 43.2
click at [107, 139] on span "mi smartwatches .st0{fill:#2c8af8}" at bounding box center [99, 139] width 87 height 15
copy span "mi smartwatches"
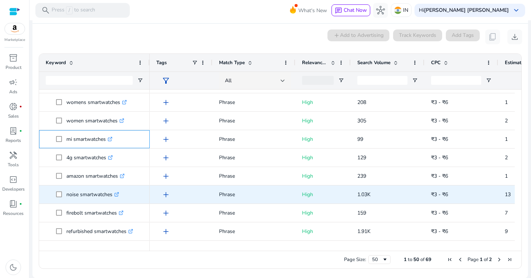
scroll to position [70, 0]
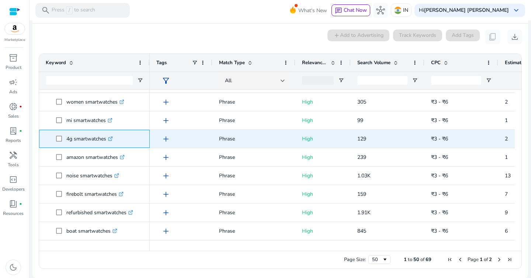
drag, startPoint x: 66, startPoint y: 139, endPoint x: 107, endPoint y: 141, distance: 41.0
click at [107, 141] on p "4g smartwatches .st0{fill:#2c8af8}" at bounding box center [89, 138] width 47 height 15
drag, startPoint x: 65, startPoint y: 139, endPoint x: 106, endPoint y: 139, distance: 41.3
click at [106, 139] on span "4g smartwatches .st0{fill:#2c8af8}" at bounding box center [99, 138] width 87 height 15
copy span "4g smartwatches"
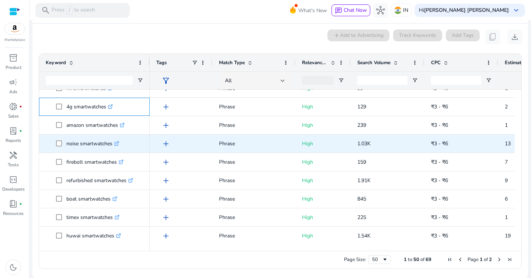
scroll to position [108, 0]
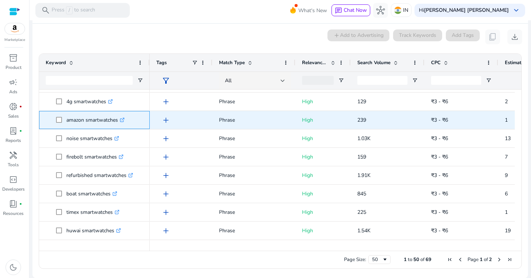
drag, startPoint x: 63, startPoint y: 119, endPoint x: 118, endPoint y: 123, distance: 55.9
click at [119, 123] on span "amazon smartwatches .st0{fill:#2c8af8}" at bounding box center [99, 120] width 87 height 15
copy span "amazon smartwatches"
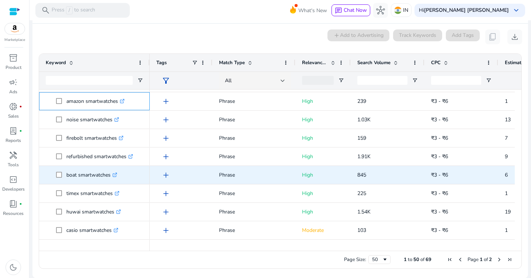
scroll to position [128, 0]
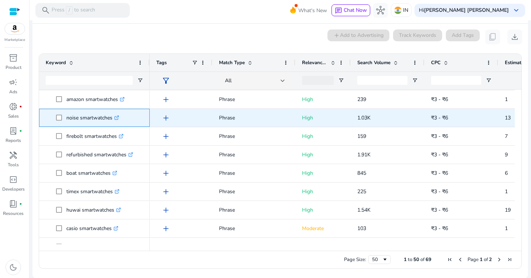
drag, startPoint x: 64, startPoint y: 118, endPoint x: 113, endPoint y: 120, distance: 49.1
click at [113, 120] on span "noise smartwatches .st0{fill:#2c8af8}" at bounding box center [99, 117] width 87 height 15
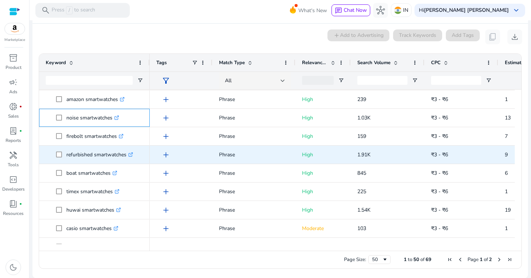
scroll to position [140, 0]
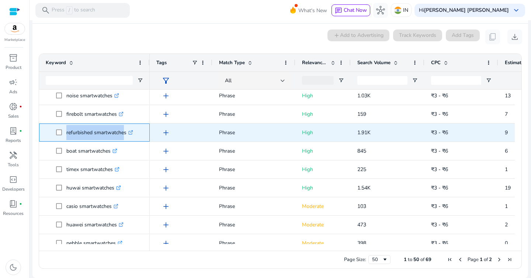
drag, startPoint x: 64, startPoint y: 133, endPoint x: 121, endPoint y: 133, distance: 56.8
click at [121, 133] on span "refurbished smartwatches .st0{fill:#2c8af8}" at bounding box center [99, 132] width 87 height 15
click at [126, 133] on p "refurbished smartwatches .st0{fill:#2c8af8}" at bounding box center [99, 132] width 67 height 15
copy span "refurbished smartwatches"
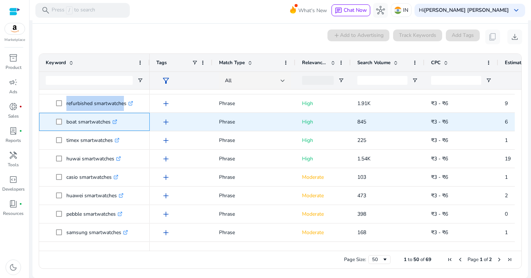
drag, startPoint x: 64, startPoint y: 122, endPoint x: 111, endPoint y: 124, distance: 46.6
click at [111, 124] on span "boat smartwatches .st0{fill:#2c8af8}" at bounding box center [99, 121] width 87 height 15
copy span "boat smartwatches"
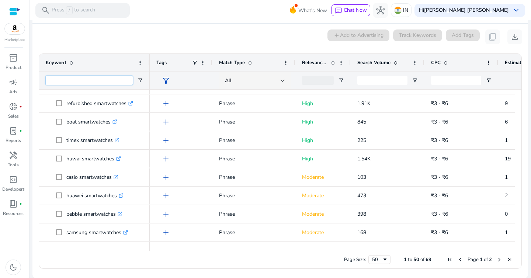
click at [97, 82] on input "Keyword Filter Input" at bounding box center [89, 80] width 87 height 9
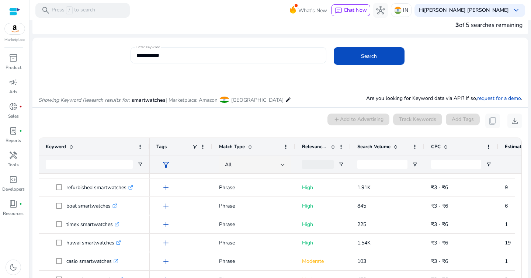
click at [183, 59] on div "**********" at bounding box center [229, 55] width 184 height 16
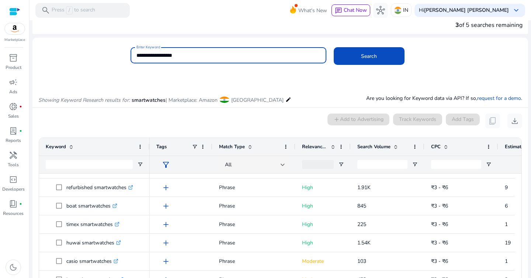
type input "**********"
click at [334, 47] on button "Search" at bounding box center [369, 56] width 71 height 18
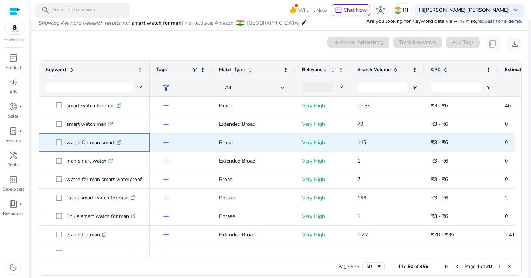
drag, startPoint x: 64, startPoint y: 142, endPoint x: 115, endPoint y: 144, distance: 50.6
click at [115, 144] on span "watch for man smart .st0{fill:#2c8af8}" at bounding box center [99, 142] width 87 height 15
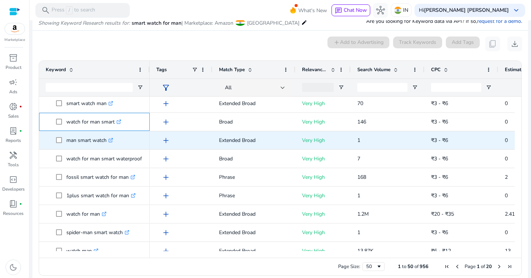
scroll to position [22, 0]
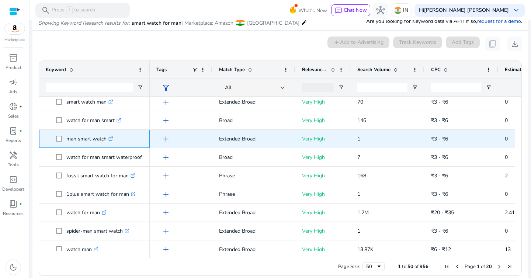
drag, startPoint x: 65, startPoint y: 138, endPoint x: 106, endPoint y: 138, distance: 41.3
click at [106, 138] on span "man smart watch .st0{fill:#2c8af8}" at bounding box center [99, 138] width 87 height 15
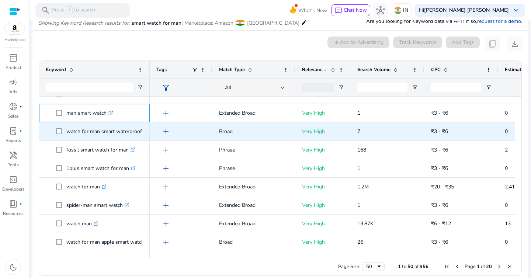
scroll to position [53, 0]
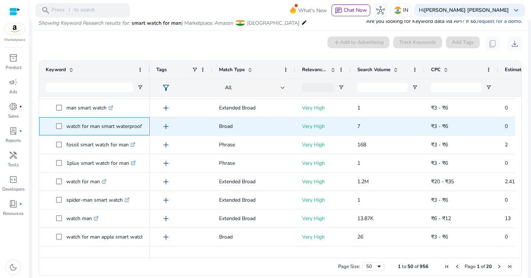
drag, startPoint x: 64, startPoint y: 128, endPoint x: 142, endPoint y: 127, distance: 77.5
click at [142, 127] on span "watch for man smart waterproof .st0{fill:#2c8af8}" at bounding box center [99, 126] width 87 height 15
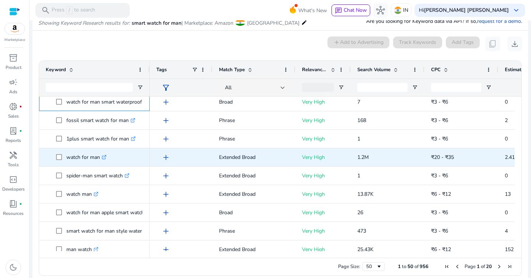
scroll to position [79, 0]
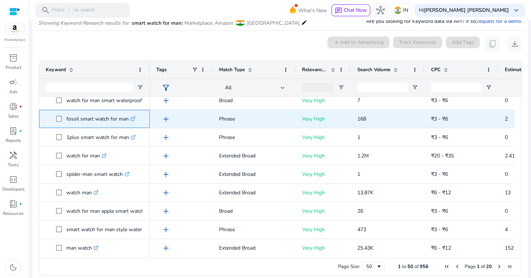
drag, startPoint x: 65, startPoint y: 119, endPoint x: 127, endPoint y: 121, distance: 62.4
click at [127, 121] on span "fossil smart watch for man .st0{fill:#2c8af8}" at bounding box center [99, 118] width 87 height 15
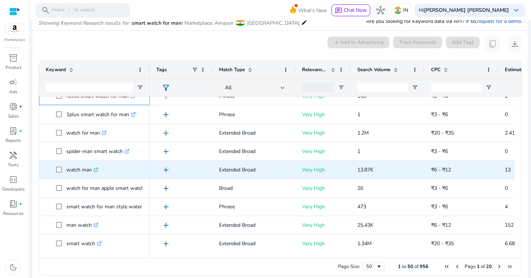
scroll to position [104, 0]
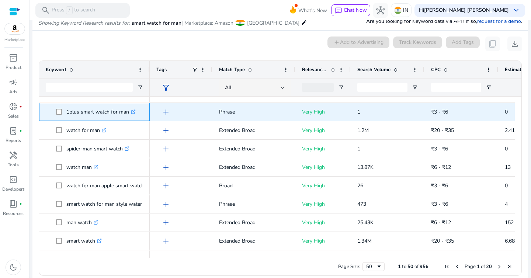
drag, startPoint x: 66, startPoint y: 113, endPoint x: 128, endPoint y: 114, distance: 62.4
click at [128, 114] on span "1plus smart watch for man .st0{fill:#2c8af8}" at bounding box center [99, 111] width 87 height 15
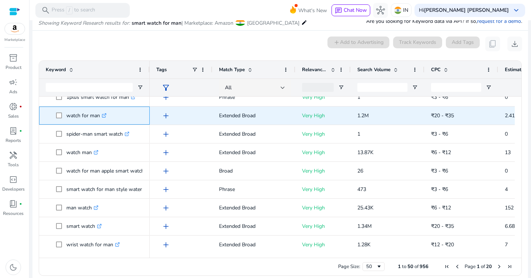
drag, startPoint x: 64, startPoint y: 117, endPoint x: 99, endPoint y: 118, distance: 34.7
click at [99, 118] on span "watch for man .st0{fill:#2c8af8}" at bounding box center [99, 115] width 87 height 15
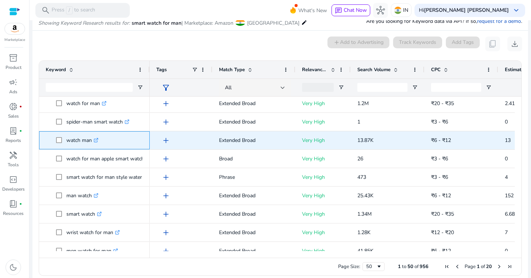
drag, startPoint x: 65, startPoint y: 140, endPoint x: 93, endPoint y: 141, distance: 27.7
click at [93, 141] on span "watch man .st0{fill:#2c8af8}" at bounding box center [99, 140] width 87 height 15
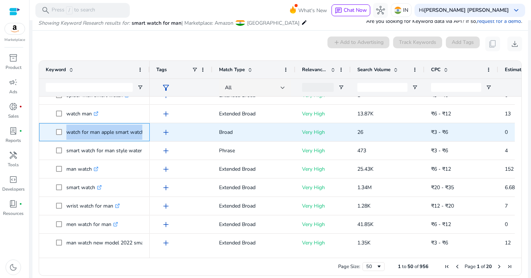
drag, startPoint x: 65, startPoint y: 132, endPoint x: 143, endPoint y: 136, distance: 78.3
click at [143, 136] on span "watch for man apple smart watch .st0{fill:#2c8af8}" at bounding box center [99, 132] width 87 height 15
drag, startPoint x: 143, startPoint y: 136, endPoint x: 150, endPoint y: 136, distance: 7.4
click at [148, 137] on div "watch for man apple smart watch .st0{fill:#2c8af8}" at bounding box center [94, 132] width 111 height 18
click at [134, 135] on p "watch for man apple smart watch .st0{fill:#2c8af8}" at bounding box center [108, 132] width 85 height 15
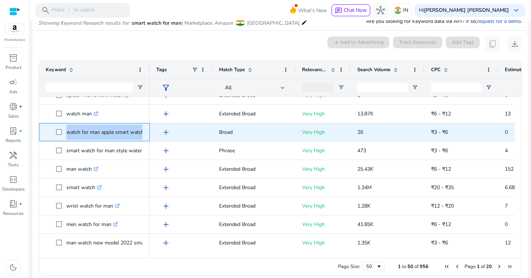
drag, startPoint x: 65, startPoint y: 132, endPoint x: 142, endPoint y: 133, distance: 77.1
click at [142, 133] on span "watch for man apple smart watch .st0{fill:#2c8af8}" at bounding box center [99, 132] width 87 height 15
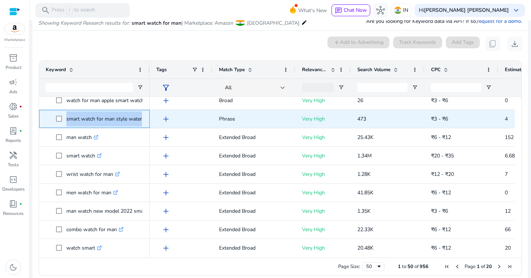
drag, startPoint x: 66, startPoint y: 120, endPoint x: 140, endPoint y: 119, distance: 74.2
click at [140, 119] on span "smart watch for man style waterproof .st0{fill:#2c8af8}" at bounding box center [99, 118] width 87 height 15
click at [135, 121] on p "smart watch for man style waterproof .st0{fill:#2c8af8}" at bounding box center [113, 118] width 95 height 15
click at [138, 121] on p "smart watch for man style waterproof .st0{fill:#2c8af8}" at bounding box center [113, 118] width 95 height 15
click at [166, 119] on span "add" at bounding box center [166, 119] width 9 height 9
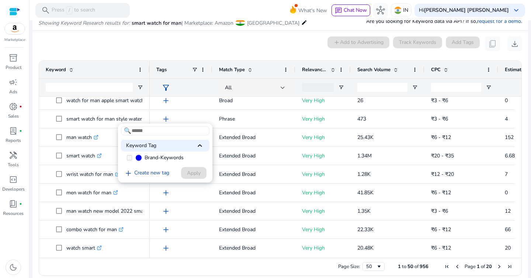
click at [160, 157] on span "Brand-Keywords" at bounding box center [164, 157] width 39 height 7
click at [107, 120] on div at bounding box center [265, 139] width 531 height 278
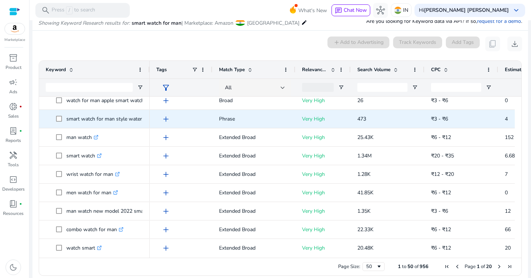
click at [107, 120] on p "smart watch for man style waterproof .st0{fill:#2c8af8}" at bounding box center [113, 118] width 95 height 15
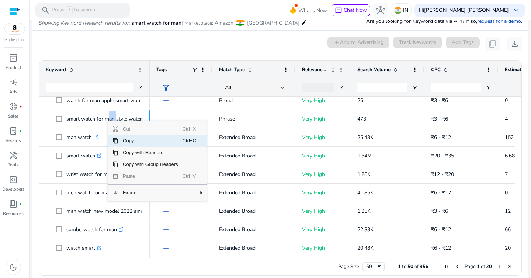
click at [131, 143] on span "Copy" at bounding box center [150, 141] width 64 height 12
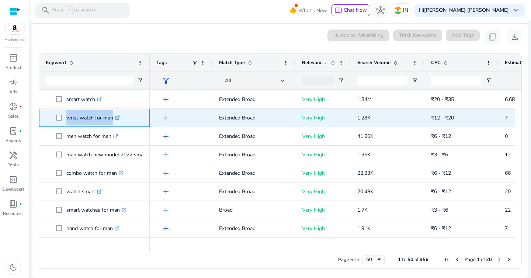
drag, startPoint x: 66, startPoint y: 117, endPoint x: 111, endPoint y: 118, distance: 45.4
click at [111, 118] on span "wrist watch for man .st0{fill:#2c8af8}" at bounding box center [99, 117] width 87 height 15
click at [113, 118] on p "wrist watch for man .st0{fill:#2c8af8}" at bounding box center [93, 117] width 54 height 15
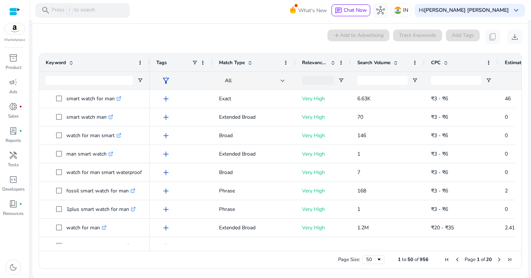
scroll to position [0, 0]
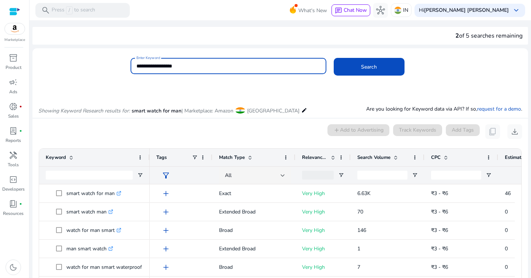
click at [220, 65] on input "**********" at bounding box center [229, 66] width 184 height 8
type input "*****"
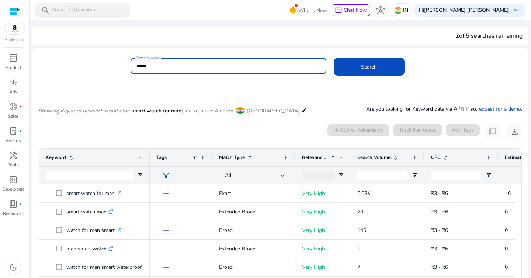
click at [334, 58] on button "Search" at bounding box center [369, 67] width 71 height 18
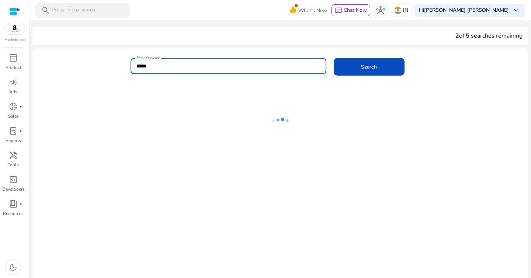
click at [252, 24] on div "2 of 5 searches remaining Enter Keyword ***** Search" at bounding box center [280, 164] width 496 height 289
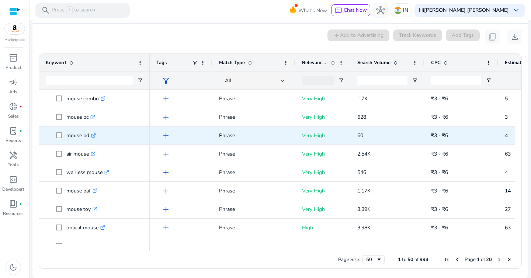
scroll to position [736, 0]
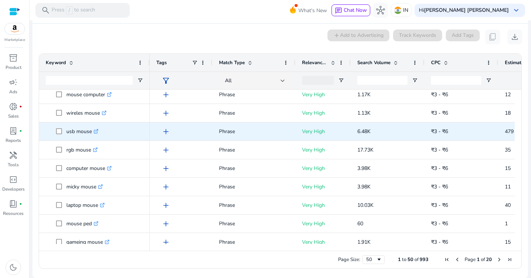
click at [358, 135] on p "6.48K" at bounding box center [388, 131] width 61 height 15
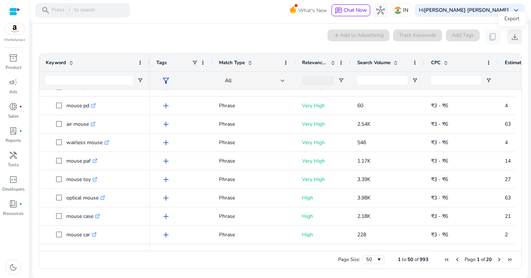
click at [513, 35] on span "download" at bounding box center [515, 36] width 9 height 9
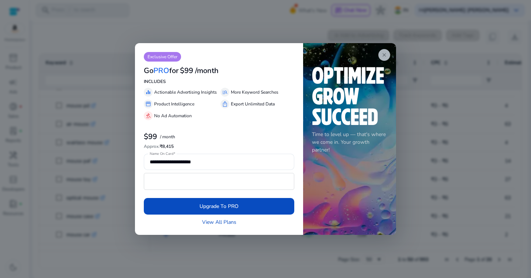
click at [382, 55] on span "close" at bounding box center [385, 55] width 6 height 6
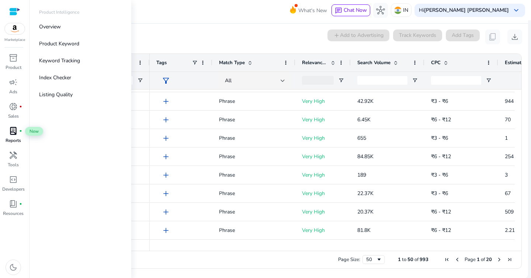
click at [18, 134] on div "lab_profile fiber_manual_record" at bounding box center [13, 131] width 21 height 12
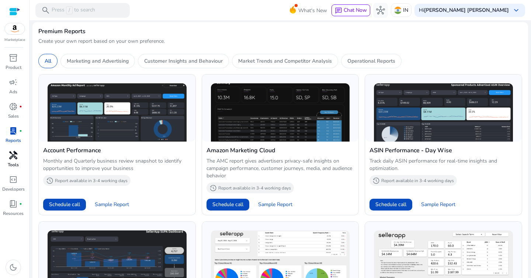
click at [8, 157] on div "handyman" at bounding box center [13, 155] width 21 height 12
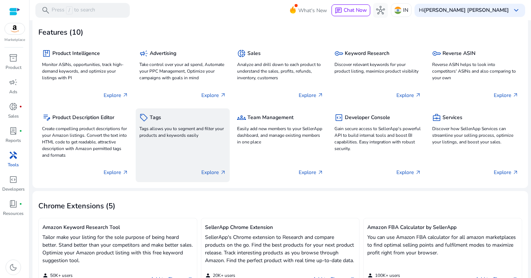
click at [180, 136] on p "Tags allows you to segment and filter your products and keywords easily" at bounding box center [183, 131] width 86 height 13
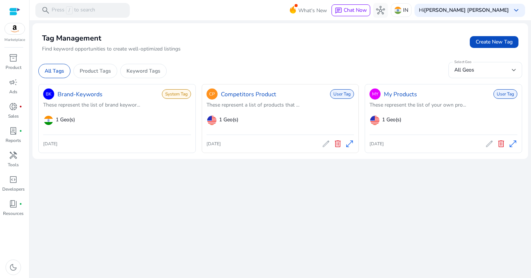
drag, startPoint x: 218, startPoint y: 121, endPoint x: 267, endPoint y: 121, distance: 48.7
click at [267, 121] on div "1 Geo(s)" at bounding box center [284, 120] width 141 height 17
drag, startPoint x: 385, startPoint y: 94, endPoint x: 445, endPoint y: 96, distance: 60.2
click at [445, 97] on div "MY My Products User Tag" at bounding box center [444, 94] width 148 height 14
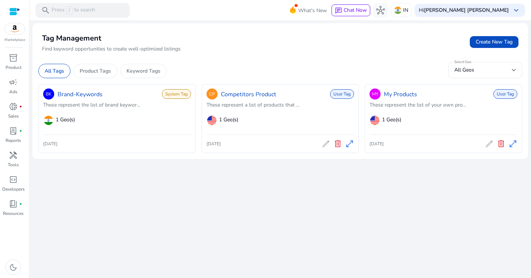
click at [406, 177] on div "We are getting things ready for you... Tag Management Find keyword opportunitie…" at bounding box center [280, 149] width 496 height 258
click at [279, 97] on div "CP Competitors Product User Tag" at bounding box center [281, 94] width 148 height 14
click at [260, 96] on link "Competitors Product" at bounding box center [248, 94] width 55 height 9
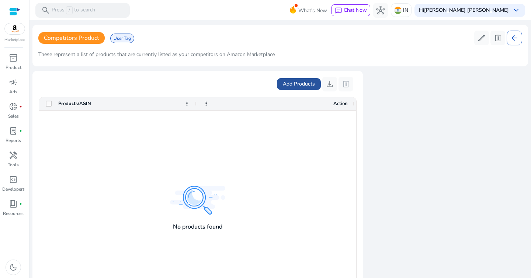
click at [296, 85] on span "Add Products" at bounding box center [299, 84] width 32 height 8
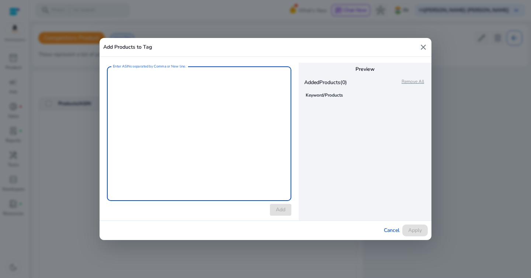
click at [214, 109] on textarea "Enter ASINs separated by Comma or New line." at bounding box center [199, 133] width 173 height 127
paste textarea "**********"
type textarea "**********"
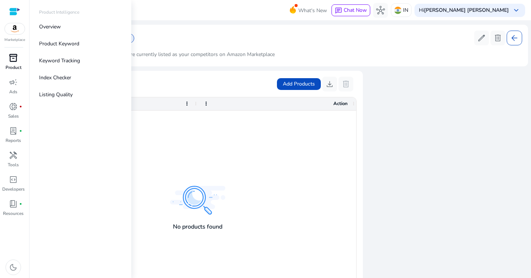
click at [16, 61] on span "inventory_2" at bounding box center [13, 58] width 9 height 9
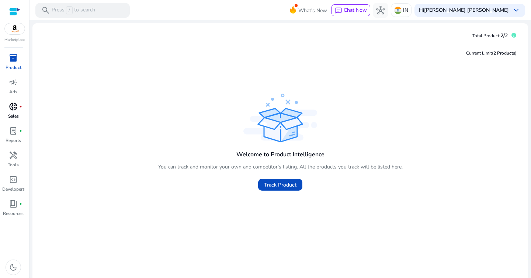
click at [16, 108] on span "donut_small" at bounding box center [13, 106] width 9 height 9
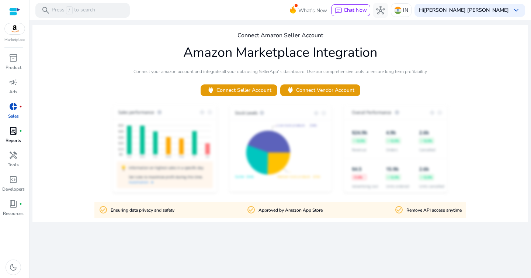
click at [13, 134] on span "lab_profile" at bounding box center [13, 131] width 9 height 9
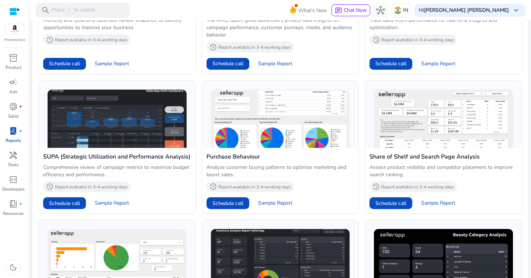
scroll to position [367, 0]
